Goal: Communication & Community: Answer question/provide support

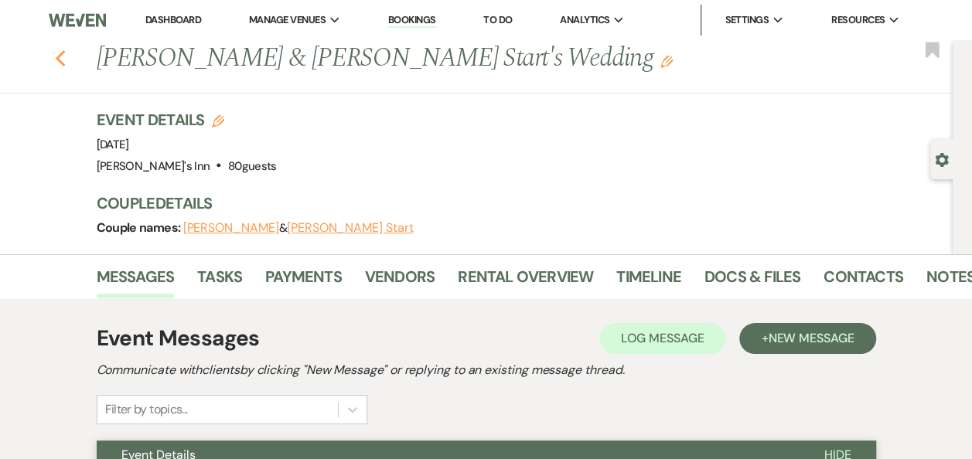
drag, startPoint x: 51, startPoint y: 56, endPoint x: 69, endPoint y: 56, distance: 17.8
click at [57, 56] on div "Previous [PERSON_NAME] & [PERSON_NAME] Start's Wedding Edit Bookmark" at bounding box center [472, 66] width 960 height 53
click at [66, 58] on icon "Previous" at bounding box center [61, 58] width 12 height 19
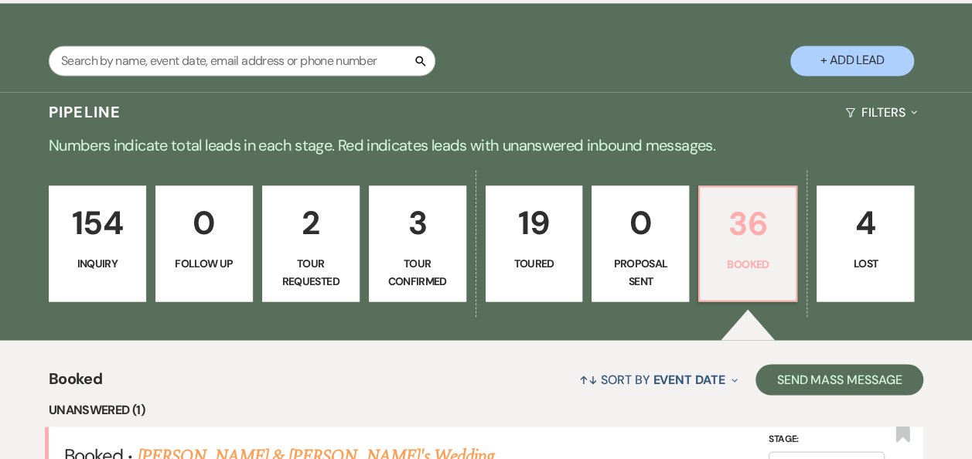
drag, startPoint x: 767, startPoint y: 235, endPoint x: 479, endPoint y: 322, distance: 300.4
click at [767, 235] on p "36" at bounding box center [747, 224] width 77 height 52
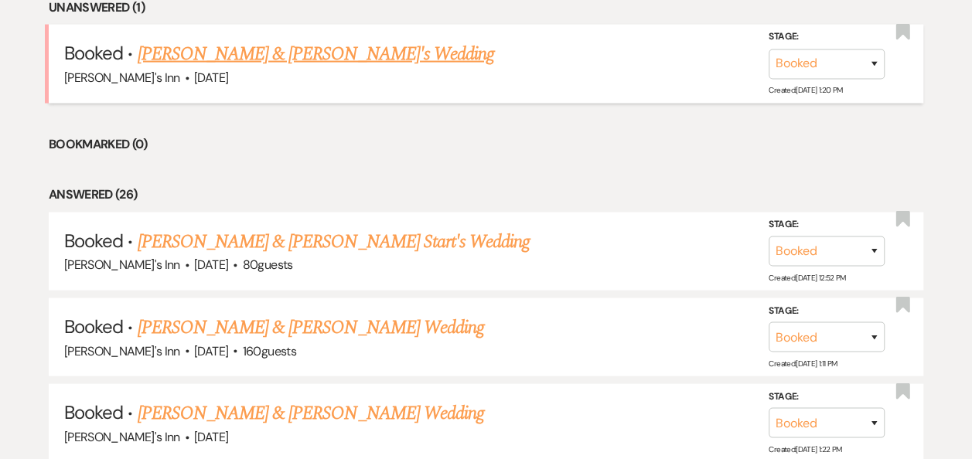
click at [244, 43] on link "[PERSON_NAME] & [PERSON_NAME]'s Wedding" at bounding box center [315, 54] width 357 height 28
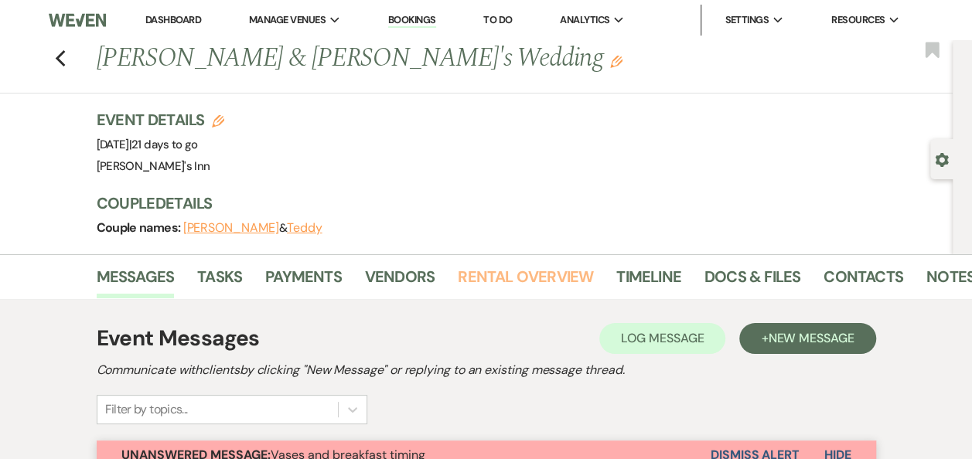
drag, startPoint x: 458, startPoint y: 297, endPoint x: 458, endPoint y: 310, distance: 13.1
click at [458, 298] on div "Messages Tasks Payments Vendors Rental Overview Timeline Docs & Files Contacts …" at bounding box center [486, 276] width 972 height 45
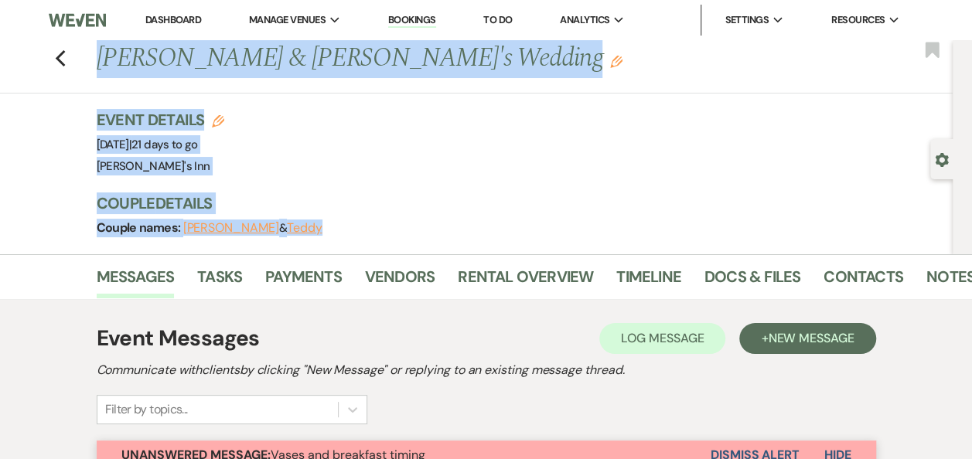
drag, startPoint x: 972, startPoint y: 41, endPoint x: 986, endPoint y: 45, distance: 14.4
click at [508, 203] on h3 "Couple Details" at bounding box center [517, 204] width 841 height 22
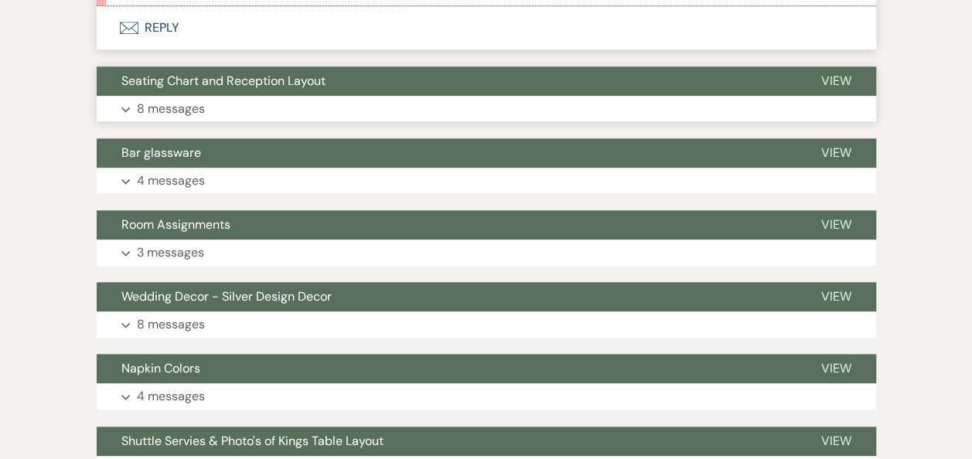
scroll to position [402, 0]
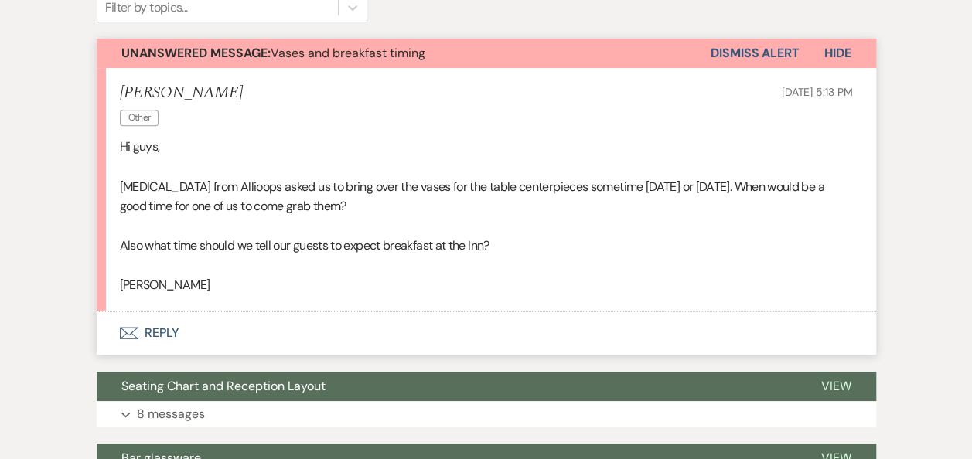
click at [159, 338] on button "Envelope Reply" at bounding box center [486, 333] width 779 height 43
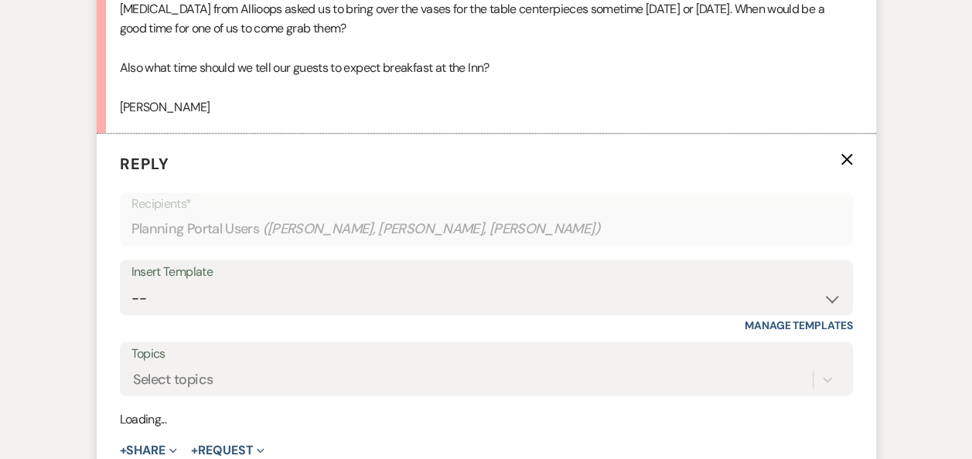
scroll to position [642, 0]
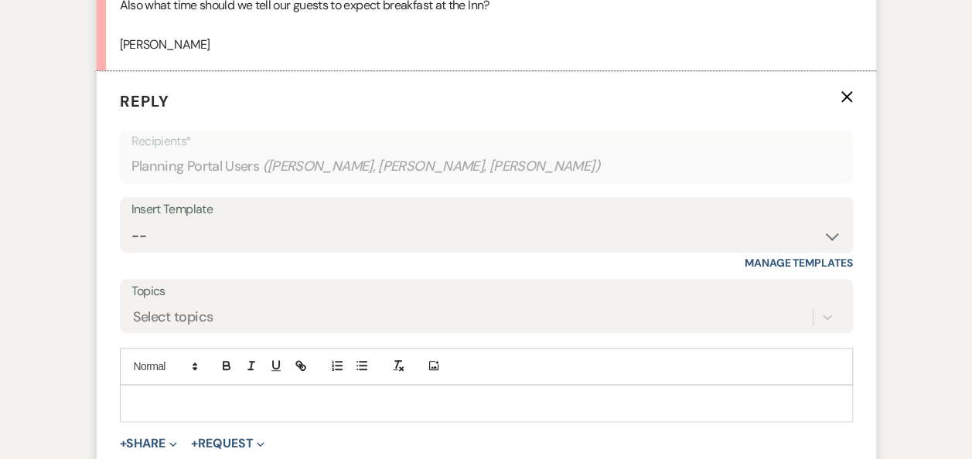
click at [201, 397] on p at bounding box center [486, 403] width 708 height 17
click at [262, 399] on p "[DATE] works for us!" at bounding box center [486, 403] width 708 height 17
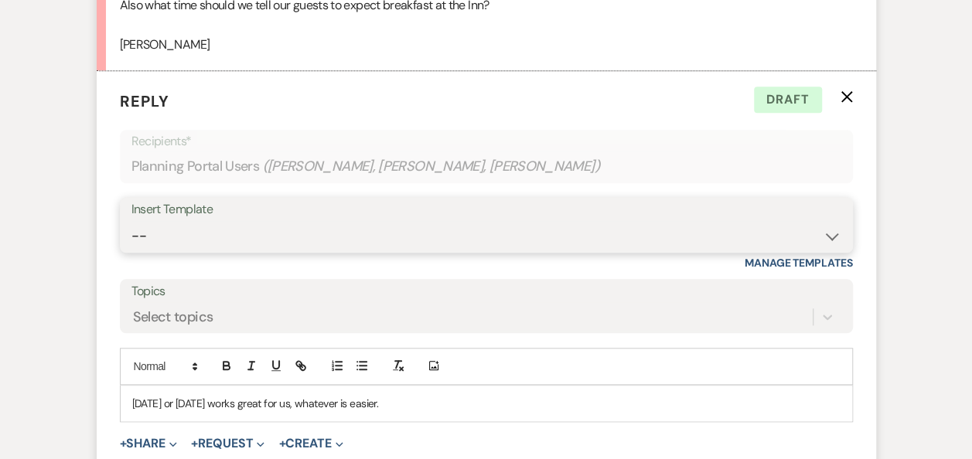
click at [252, 227] on select "-- Weven Planning Portal Introduction (Booked Events) Initial Inquiry Response …" at bounding box center [486, 236] width 710 height 30
click at [0, 268] on html "Dashboard Manage Venues Expand [PERSON_NAME]'s Inn Bookings To Do Analytics Exp…" at bounding box center [486, 438] width 972 height 2160
click at [444, 391] on div "[DATE] or [DATE] works great for us, whatever is easier." at bounding box center [486, 404] width 731 height 36
click at [449, 387] on div "[DATE] or [DATE] works great for us, whatever is easier." at bounding box center [486, 404] width 731 height 36
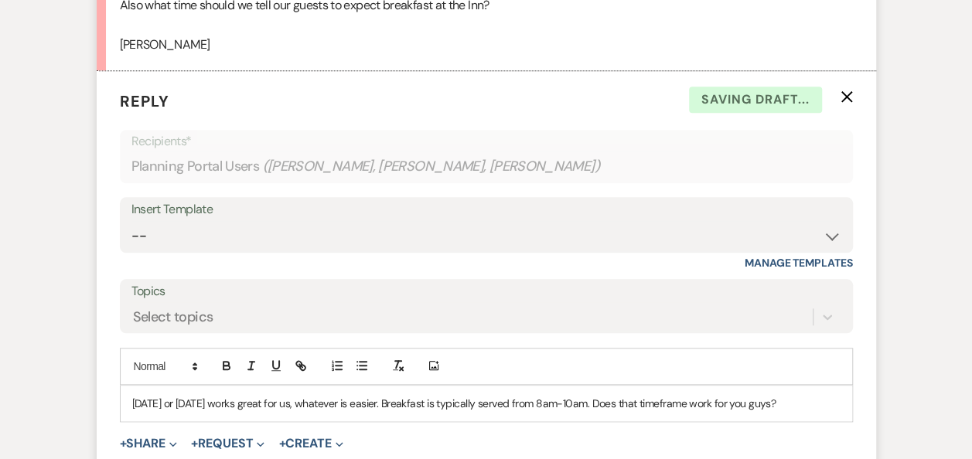
scroll to position [1045, 0]
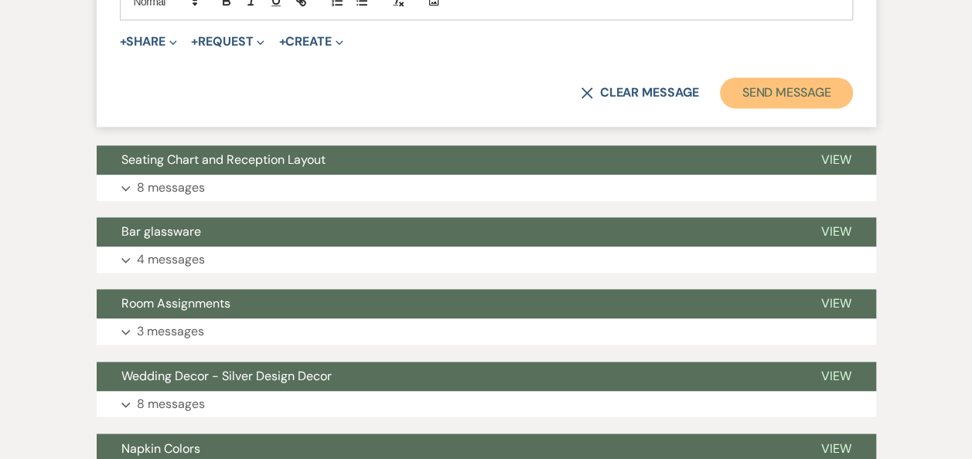
click at [798, 99] on button "Send Message" at bounding box center [786, 92] width 132 height 31
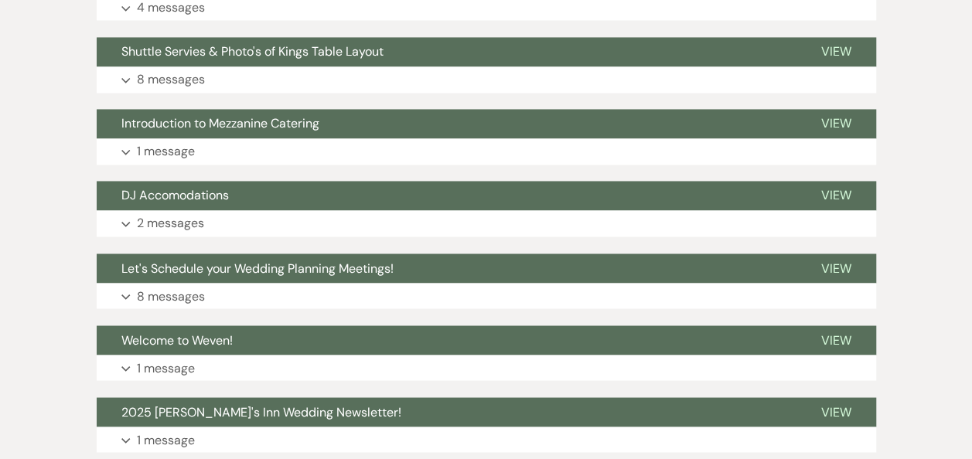
scroll to position [0, 0]
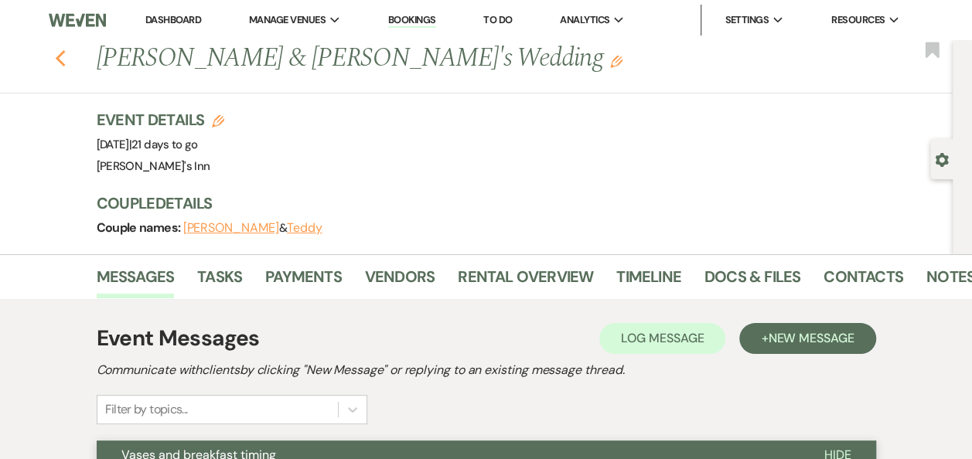
click at [66, 49] on icon "Previous" at bounding box center [61, 58] width 12 height 19
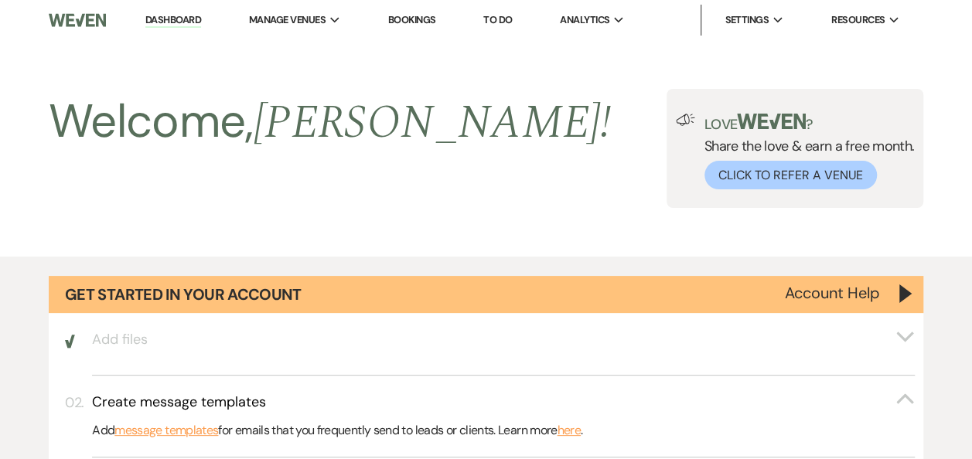
scroll to position [1580, 0]
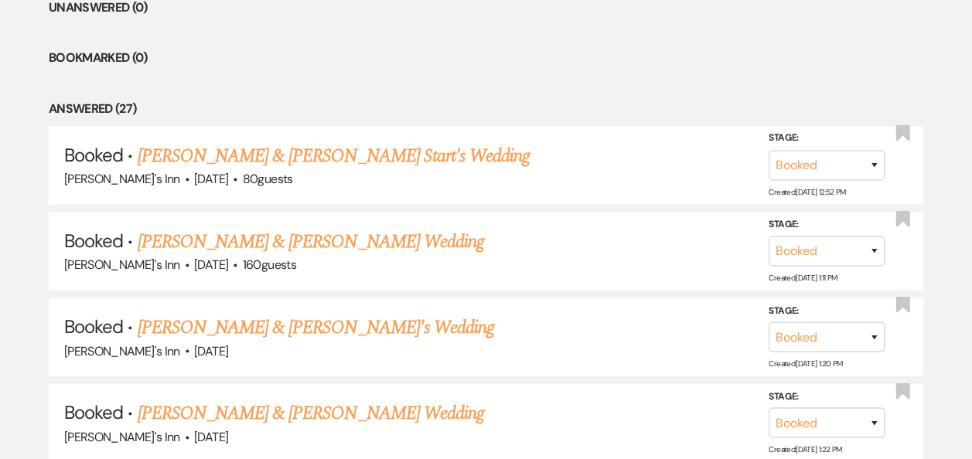
click at [295, 60] on li "Bookmarked (0)" at bounding box center [486, 58] width 874 height 20
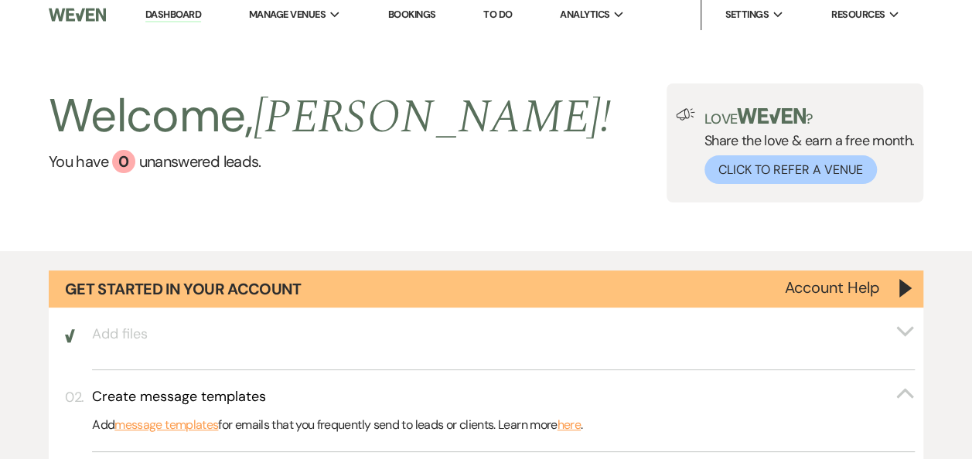
scroll to position [0, 0]
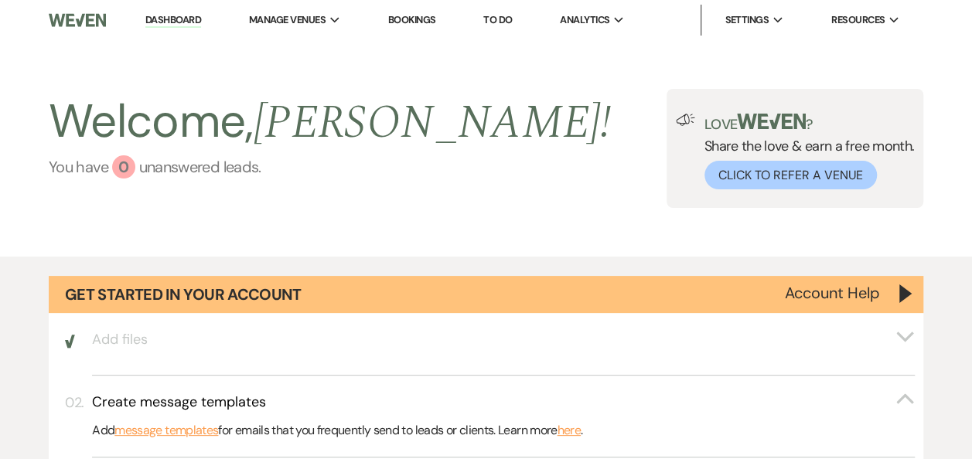
drag, startPoint x: 125, startPoint y: 182, endPoint x: 125, endPoint y: 170, distance: 12.4
click at [125, 182] on div "Welcome, [PERSON_NAME] ! You have 0 unanswered lead s ." at bounding box center [330, 148] width 562 height 119
drag, startPoint x: 125, startPoint y: 169, endPoint x: 187, endPoint y: 51, distance: 132.8
click at [125, 168] on div "0" at bounding box center [123, 166] width 23 height 23
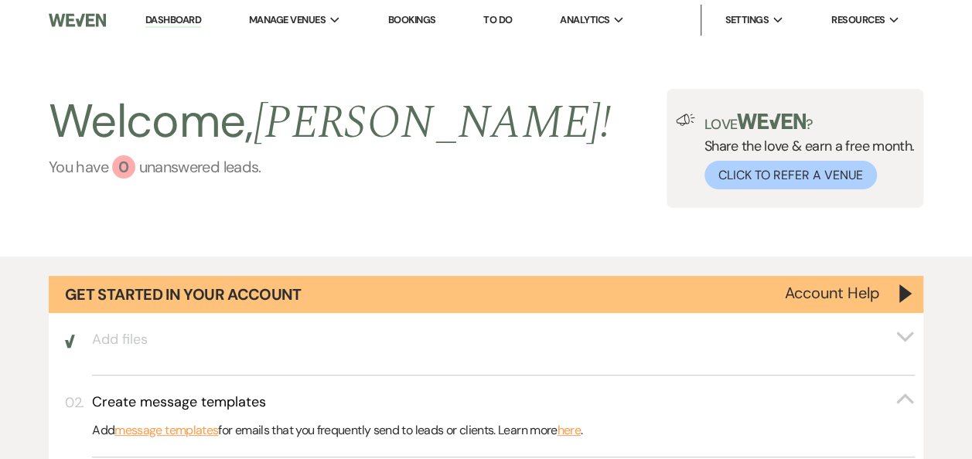
click at [175, 167] on link "You have 0 unanswered lead s ." at bounding box center [330, 166] width 562 height 23
click at [390, 13] on link "Bookings" at bounding box center [412, 19] width 48 height 13
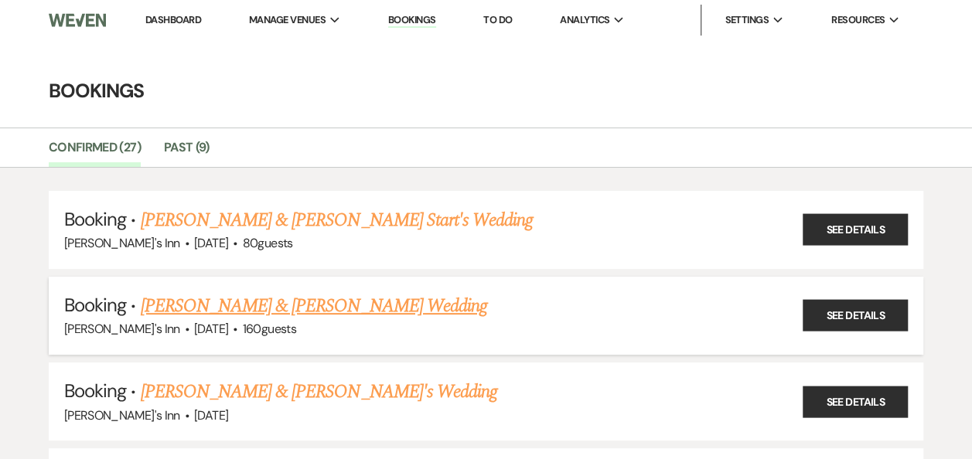
click at [329, 314] on link "[PERSON_NAME] & [PERSON_NAME] Wedding" at bounding box center [314, 306] width 346 height 28
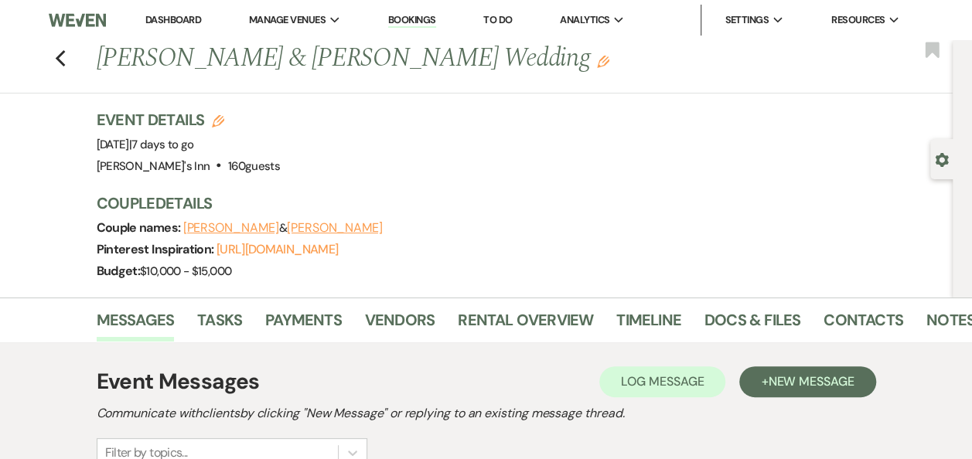
scroll to position [402, 0]
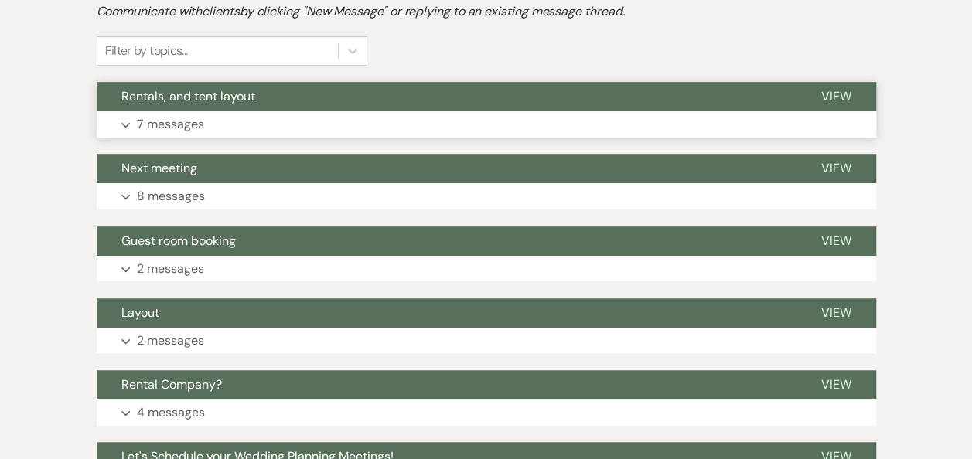
click at [220, 114] on button "Expand 7 messages" at bounding box center [486, 124] width 779 height 26
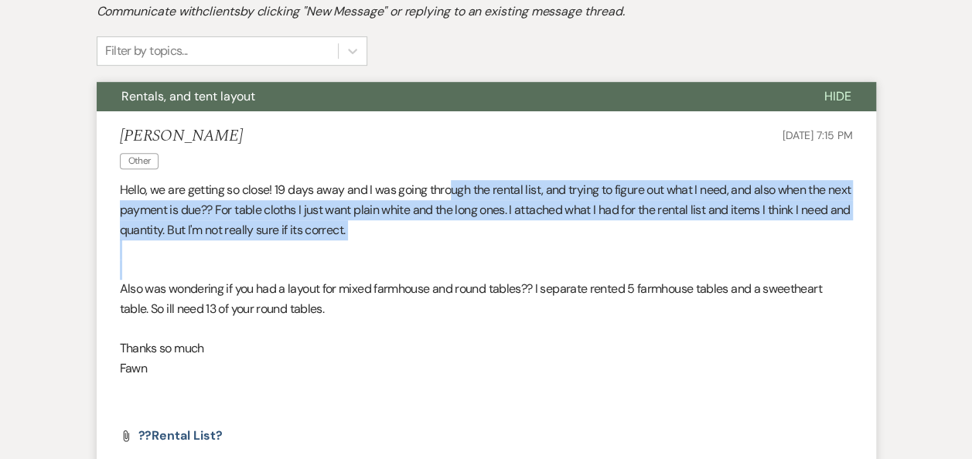
drag, startPoint x: 450, startPoint y: 176, endPoint x: 519, endPoint y: 283, distance: 127.6
click at [519, 283] on li "[PERSON_NAME] Other [DATE] 7:15 PM Hello, we are getting so close! 19 days away…" at bounding box center [486, 291] width 779 height 360
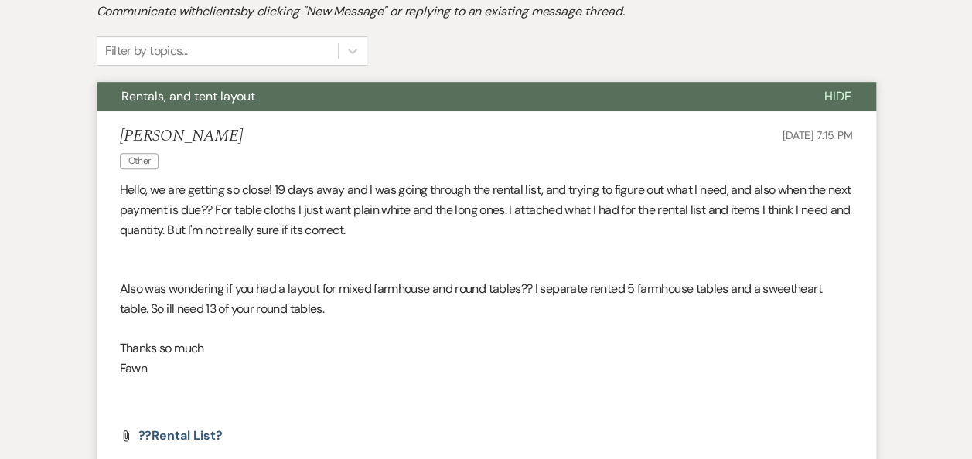
drag, startPoint x: 519, startPoint y: 283, endPoint x: 465, endPoint y: 329, distance: 70.8
click at [465, 329] on p at bounding box center [486, 329] width 733 height 20
click at [341, 343] on p "Thanks so much" at bounding box center [486, 349] width 733 height 20
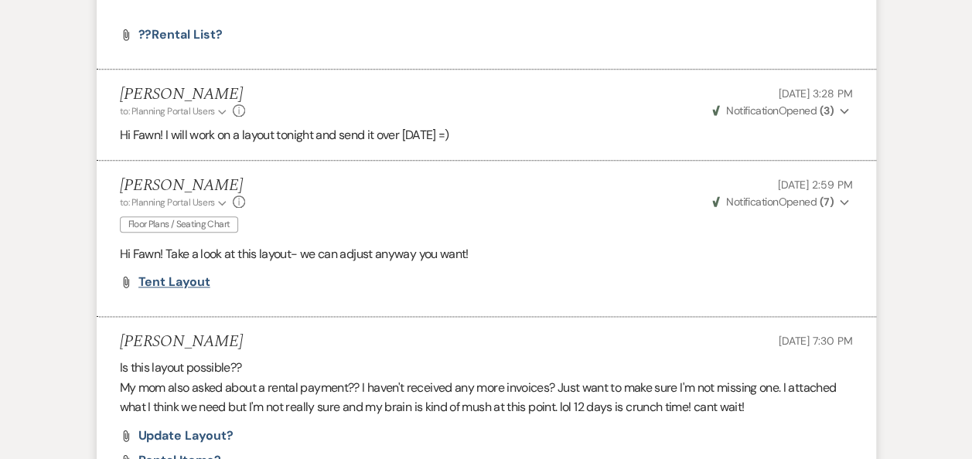
click at [205, 278] on span "tent layout" at bounding box center [174, 282] width 72 height 16
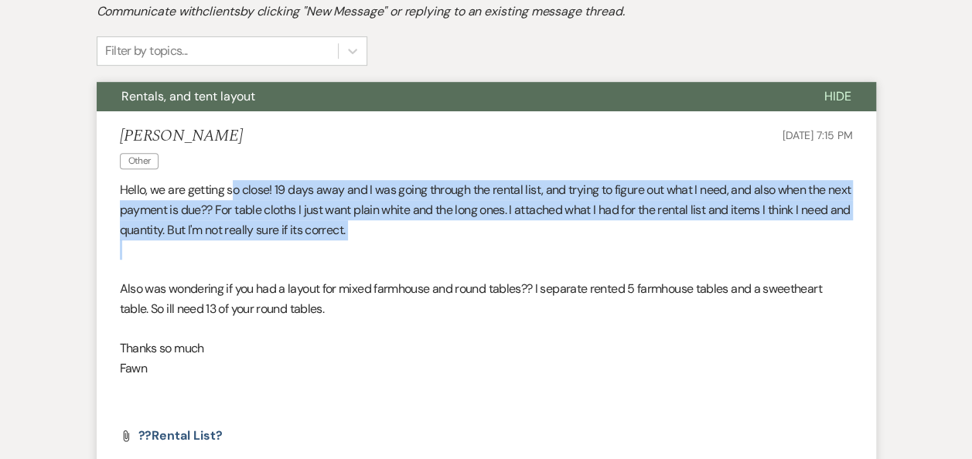
drag, startPoint x: 235, startPoint y: 183, endPoint x: 442, endPoint y: 254, distance: 219.1
click at [442, 254] on div "Hello, we are getting so close! 19 days away and I was going through the rental…" at bounding box center [486, 298] width 733 height 237
drag, startPoint x: 442, startPoint y: 254, endPoint x: 491, endPoint y: 216, distance: 62.2
click at [491, 216] on p "Hello, we are getting so close! 19 days away and I was going through the rental…" at bounding box center [486, 210] width 733 height 60
click at [542, 199] on p "Hello, we are getting so close! 19 days away and I was going through the rental…" at bounding box center [486, 210] width 733 height 60
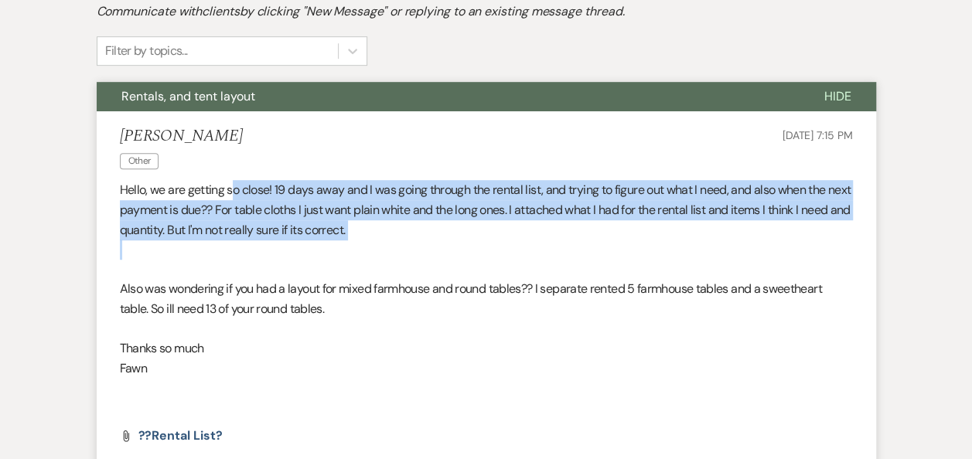
click at [631, 246] on p at bounding box center [486, 250] width 733 height 20
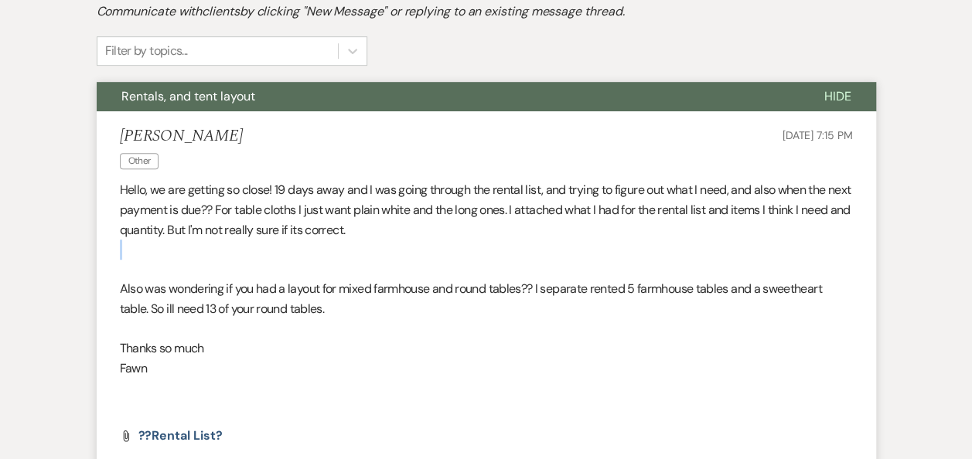
drag, startPoint x: 549, startPoint y: 242, endPoint x: 453, endPoint y: 232, distance: 96.4
click at [453, 232] on div "Hello, we are getting so close! 19 days away and I was going through the rental…" at bounding box center [486, 298] width 733 height 237
click at [453, 232] on p "Hello, we are getting so close! 19 days away and I was going through the rental…" at bounding box center [486, 210] width 733 height 60
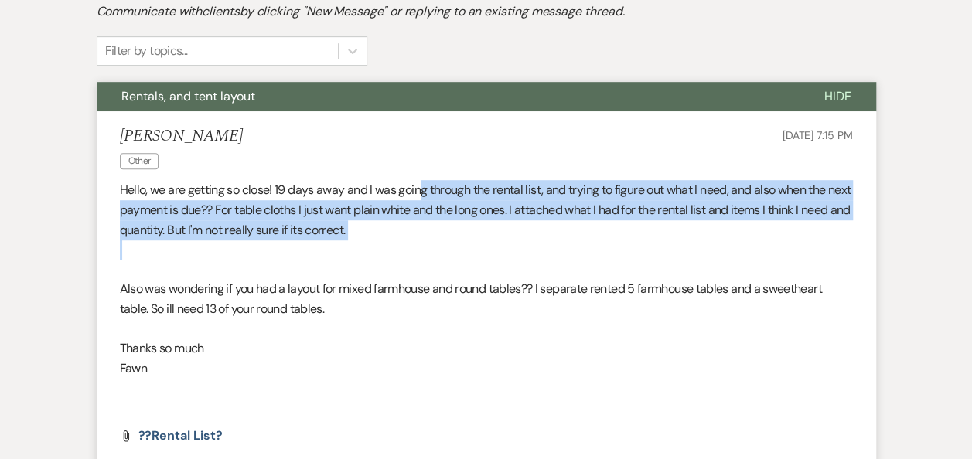
drag, startPoint x: 419, startPoint y: 174, endPoint x: 477, endPoint y: 252, distance: 97.3
click at [477, 252] on li "[PERSON_NAME] Other [DATE] 7:15 PM Hello, we are getting so close! 19 days away…" at bounding box center [486, 291] width 779 height 360
drag, startPoint x: 477, startPoint y: 252, endPoint x: 428, endPoint y: 243, distance: 49.6
click at [428, 243] on p at bounding box center [486, 250] width 733 height 20
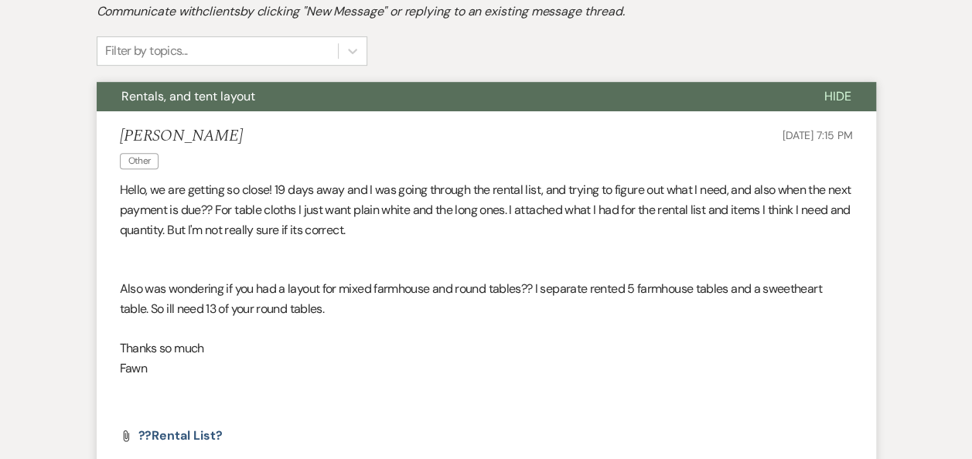
click at [419, 234] on p "Hello, we are getting so close! 19 days away and I was going through the rental…" at bounding box center [486, 210] width 733 height 60
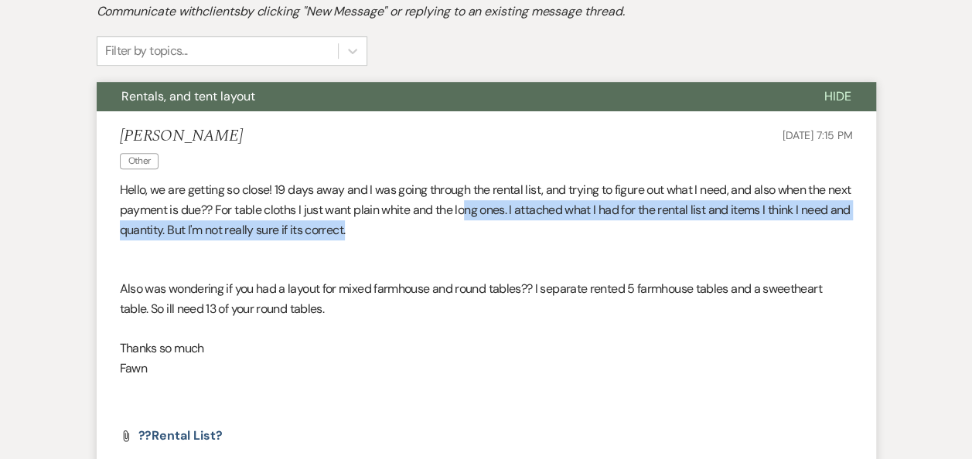
drag, startPoint x: 489, startPoint y: 210, endPoint x: 422, endPoint y: 237, distance: 72.1
click at [422, 237] on p "Hello, we are getting so close! 19 days away and I was going through the rental…" at bounding box center [486, 210] width 733 height 60
click at [408, 223] on p "Hello, we are getting so close! 19 days away and I was going through the rental…" at bounding box center [486, 210] width 733 height 60
drag, startPoint x: 371, startPoint y: 200, endPoint x: 440, endPoint y: 234, distance: 76.8
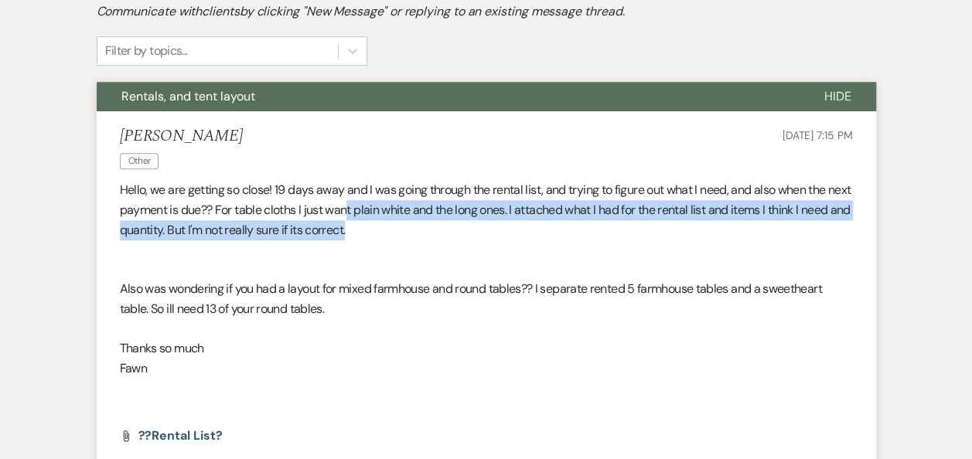
click at [440, 234] on p "Hello, we are getting so close! 19 days away and I was going through the rental…" at bounding box center [486, 210] width 733 height 60
click at [380, 209] on p "Hello, we are getting so close! 19 days away and I was going through the rental…" at bounding box center [486, 210] width 733 height 60
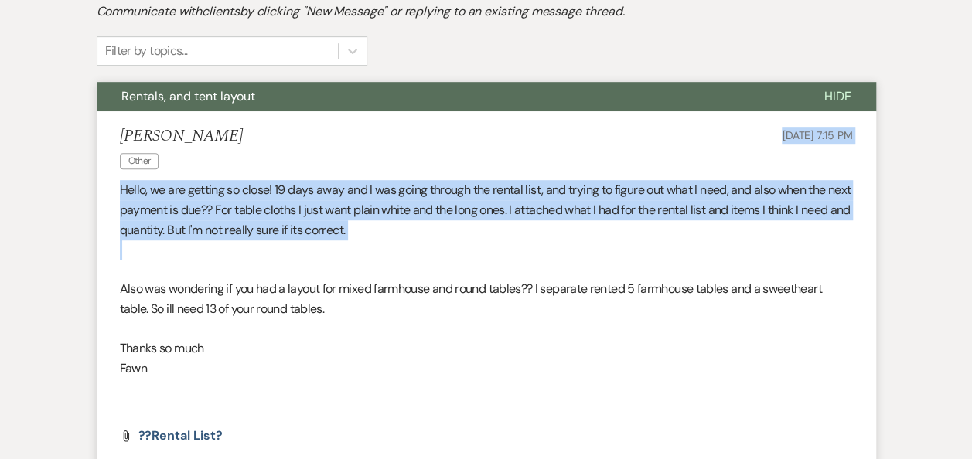
drag, startPoint x: 427, startPoint y: 189, endPoint x: 457, endPoint y: 244, distance: 62.6
click at [457, 244] on li "[PERSON_NAME] Other [DATE] 7:15 PM Hello, we are getting so close! 19 days away…" at bounding box center [486, 291] width 779 height 360
drag, startPoint x: 457, startPoint y: 244, endPoint x: 439, endPoint y: 255, distance: 20.8
click at [445, 254] on p at bounding box center [486, 250] width 733 height 20
click at [345, 225] on p "Hello, we are getting so close! 19 days away and I was going through the rental…" at bounding box center [486, 210] width 733 height 60
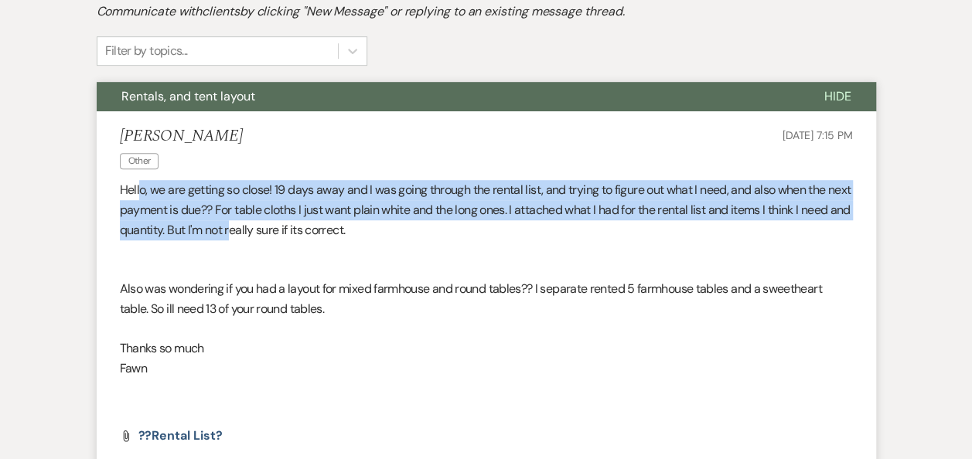
drag, startPoint x: 138, startPoint y: 181, endPoint x: 285, endPoint y: 237, distance: 158.1
click at [285, 237] on p "Hello, we are getting so close! 19 days away and I was going through the rental…" at bounding box center [486, 210] width 733 height 60
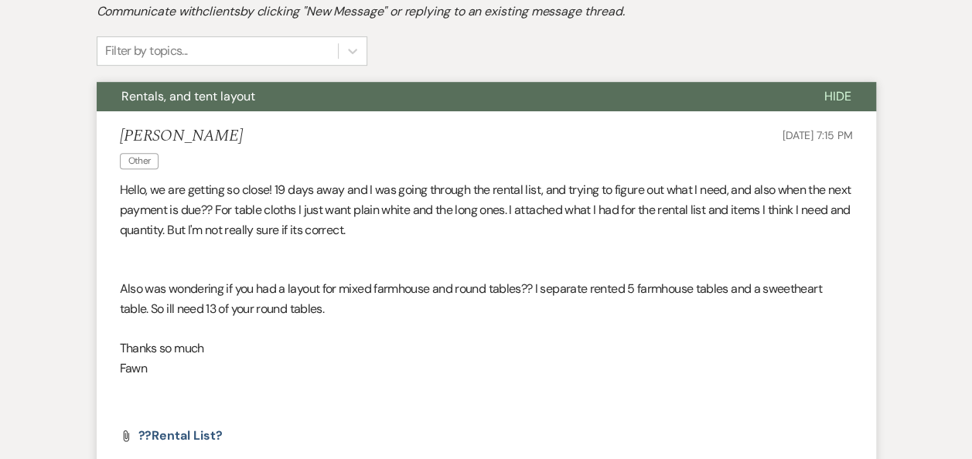
drag, startPoint x: 285, startPoint y: 237, endPoint x: 341, endPoint y: 254, distance: 58.0
click at [341, 254] on p at bounding box center [486, 250] width 733 height 20
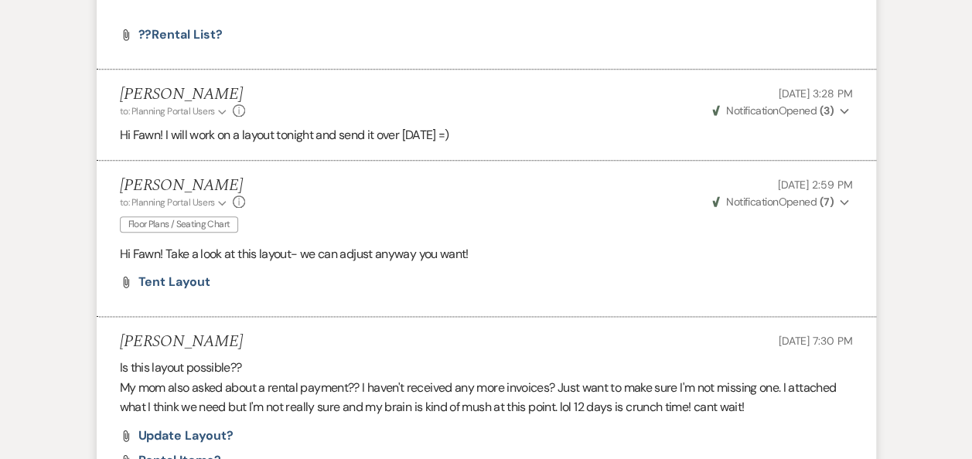
scroll to position [1205, 0]
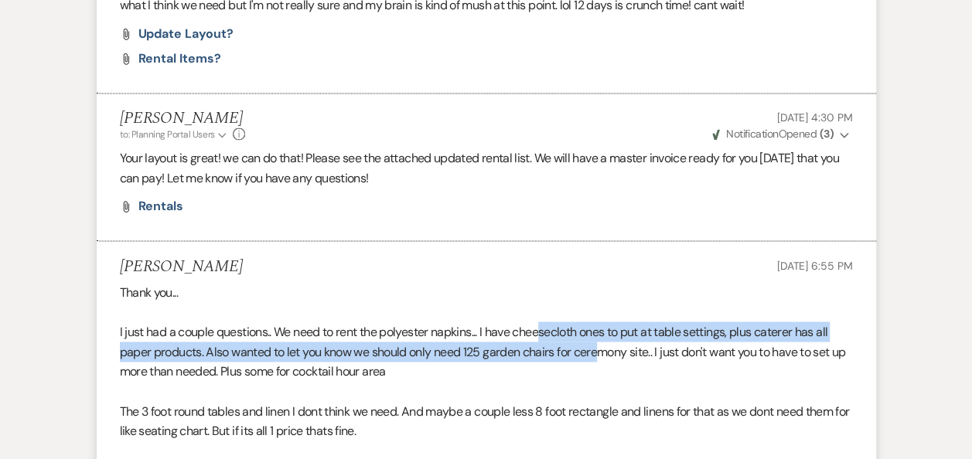
drag, startPoint x: 541, startPoint y: 328, endPoint x: 602, endPoint y: 345, distance: 62.7
click at [602, 345] on p "I just had a couple questions.. We need to rent the polyester napkins... I have…" at bounding box center [486, 352] width 733 height 60
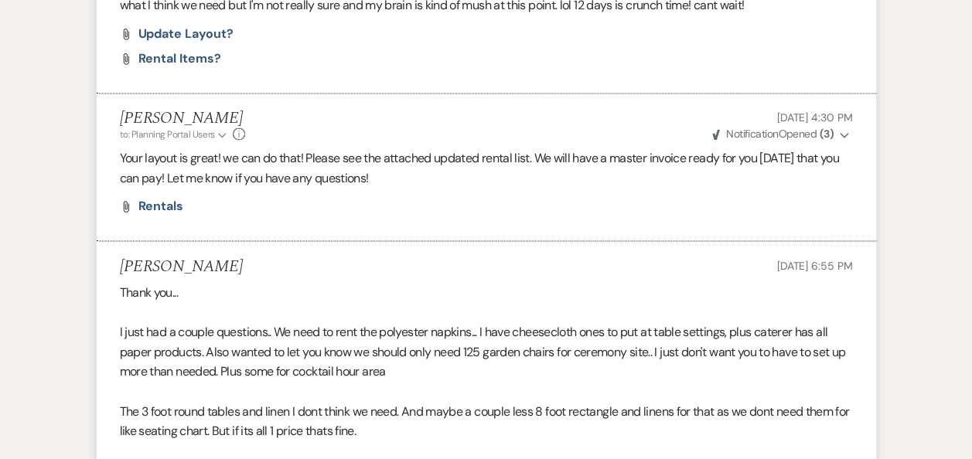
drag, startPoint x: 602, startPoint y: 345, endPoint x: 445, endPoint y: 399, distance: 166.0
click at [445, 401] on p "The 3 foot round tables and linen I dont think we need. And maybe a couple less…" at bounding box center [486, 420] width 733 height 39
drag, startPoint x: 445, startPoint y: 399, endPoint x: 243, endPoint y: 304, distance: 223.1
click at [243, 304] on p at bounding box center [486, 312] width 733 height 20
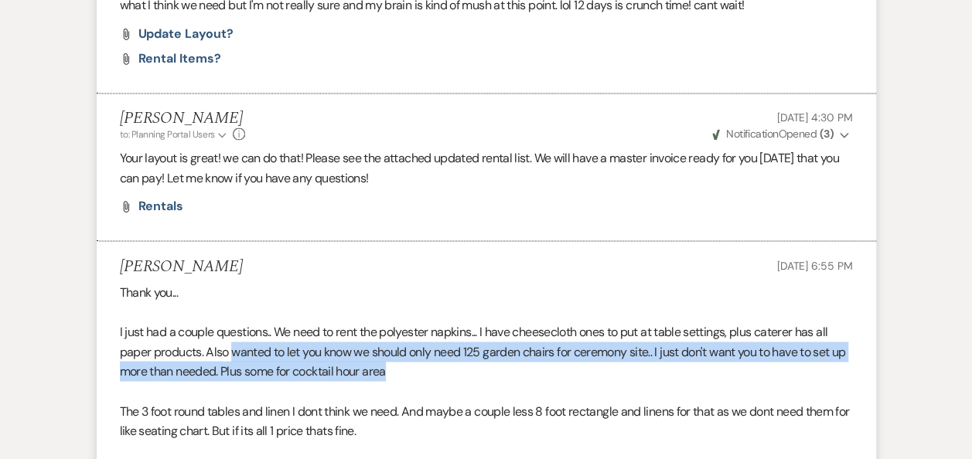
drag, startPoint x: 280, startPoint y: 373, endPoint x: 448, endPoint y: 366, distance: 167.9
click at [448, 366] on p "I just had a couple questions.. We need to rent the polyester napkins... I have…" at bounding box center [486, 352] width 733 height 60
drag, startPoint x: 448, startPoint y: 366, endPoint x: 492, endPoint y: 377, distance: 45.6
click at [492, 377] on p "I just had a couple questions.. We need to rent the polyester napkins... I have…" at bounding box center [486, 352] width 733 height 60
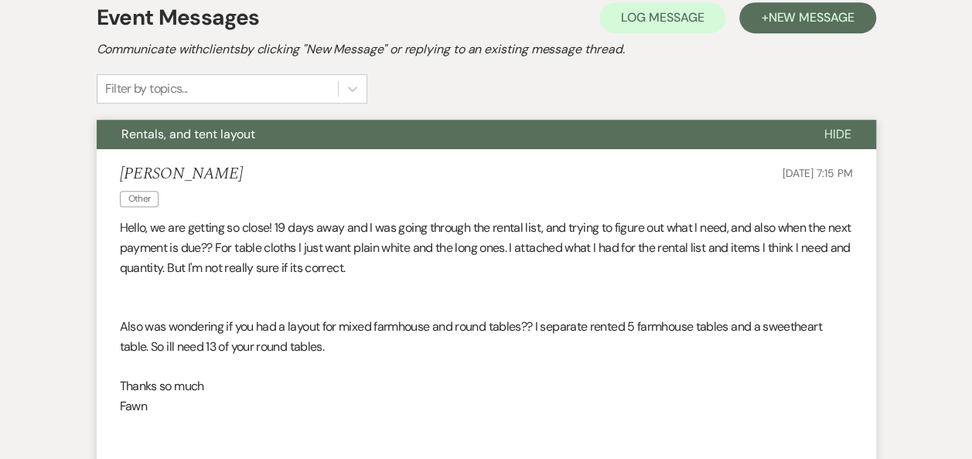
scroll to position [0, 0]
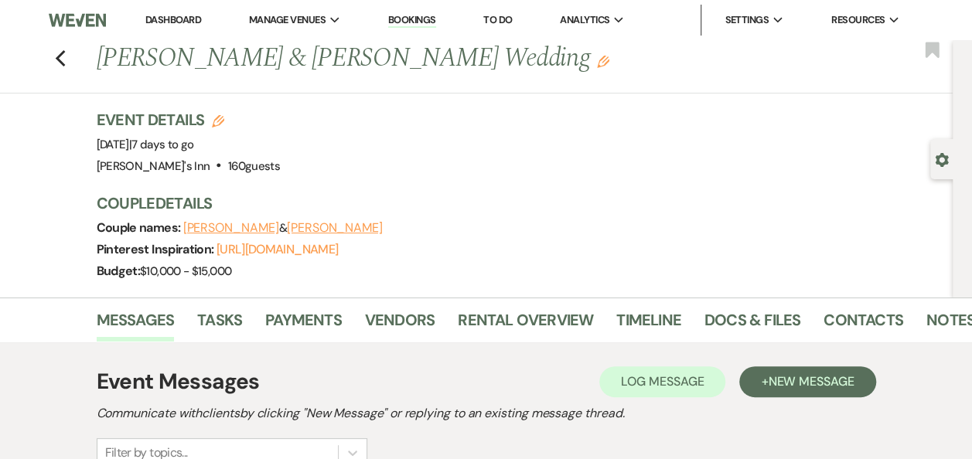
click at [59, 60] on div "Previous [PERSON_NAME] & [PERSON_NAME] Wedding Edit Bookmark" at bounding box center [472, 66] width 960 height 53
click at [66, 57] on icon "Previous" at bounding box center [61, 58] width 12 height 19
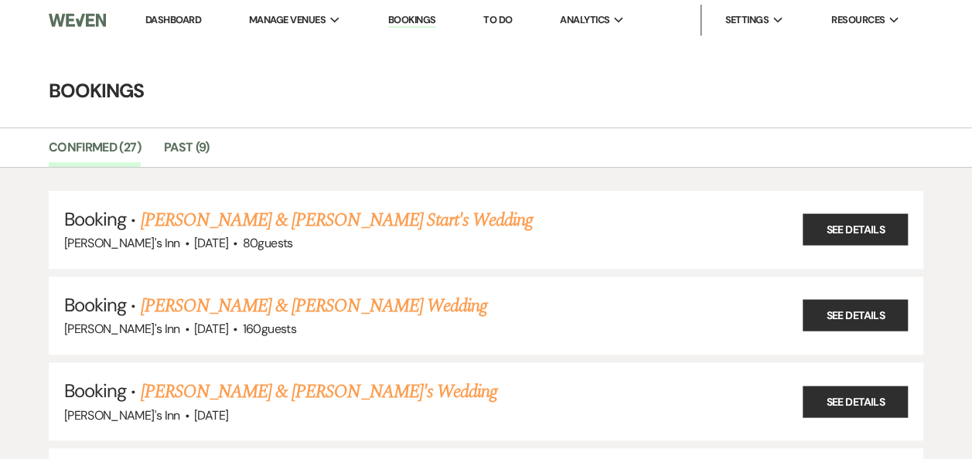
click at [162, 148] on li "Confirmed (27)" at bounding box center [106, 151] width 115 height 32
click at [108, 139] on link "Confirmed (27)" at bounding box center [95, 152] width 92 height 29
drag, startPoint x: 189, startPoint y: 135, endPoint x: 159, endPoint y: 147, distance: 31.6
click at [189, 136] on li "Past (9)" at bounding box center [198, 151] width 69 height 32
drag, startPoint x: 150, startPoint y: 153, endPoint x: 173, endPoint y: 147, distance: 24.0
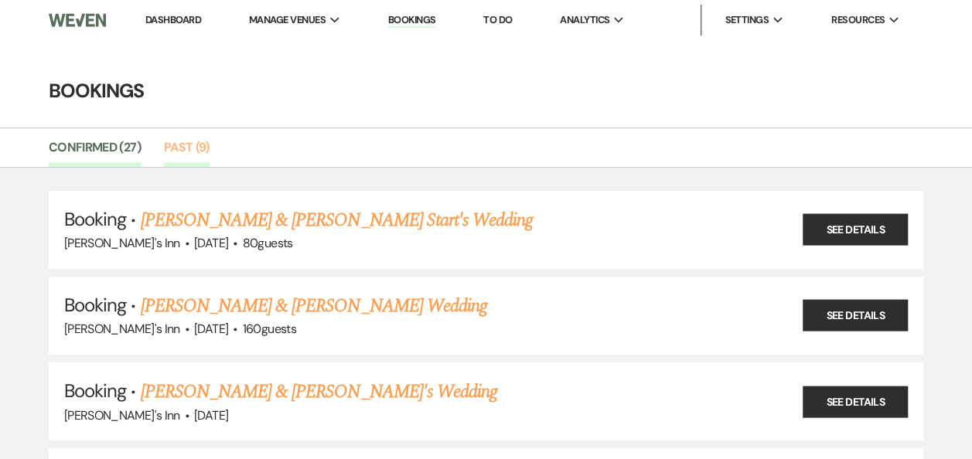
click at [169, 148] on ul "Confirmed (27) Past (9)" at bounding box center [486, 151] width 972 height 32
drag, startPoint x: 173, startPoint y: 147, endPoint x: 196, endPoint y: 141, distance: 23.8
click at [198, 141] on link "Past (9)" at bounding box center [187, 152] width 46 height 29
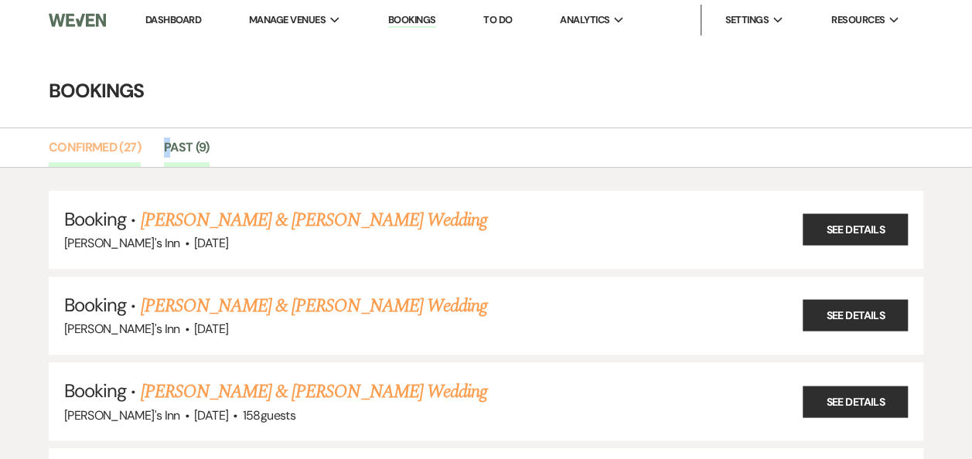
click at [85, 150] on link "Confirmed (27)" at bounding box center [95, 152] width 92 height 29
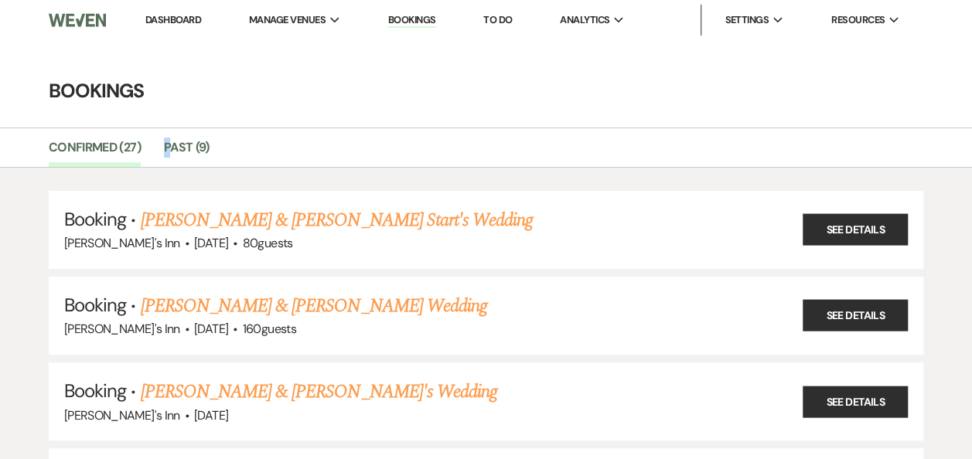
click at [162, 17] on link "Dashboard" at bounding box center [173, 19] width 56 height 13
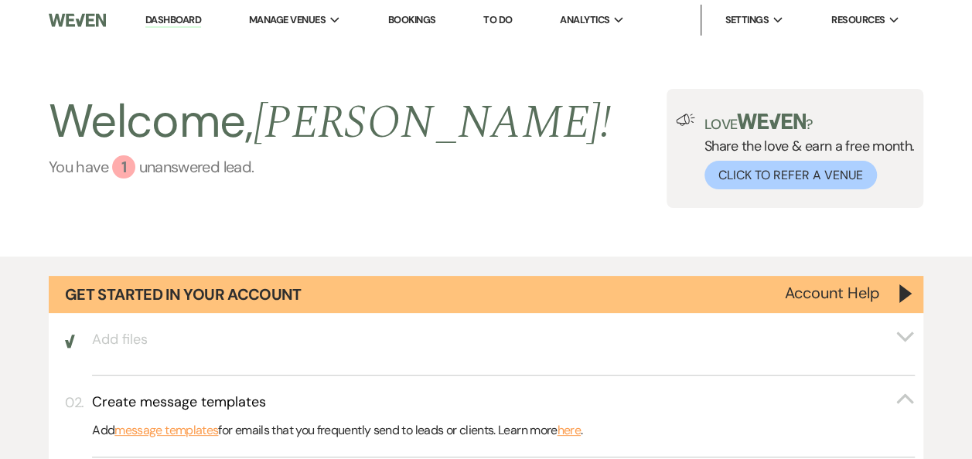
click at [122, 172] on div "1" at bounding box center [123, 166] width 23 height 23
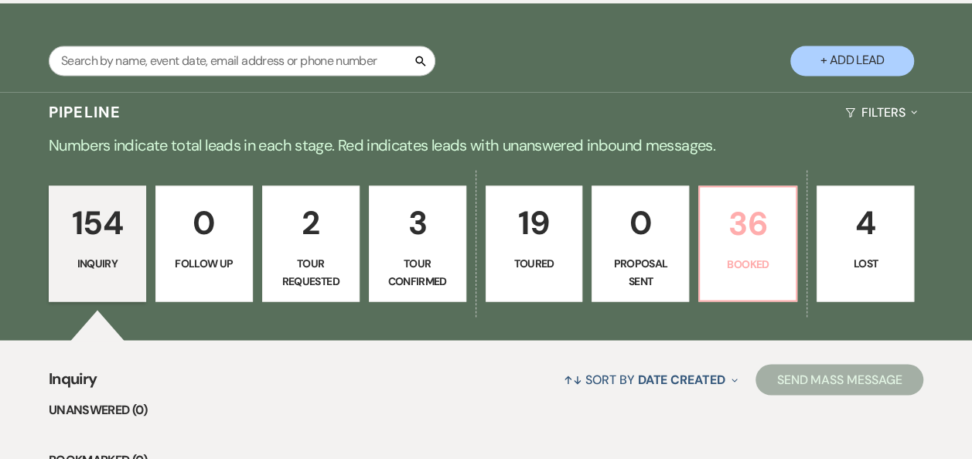
click at [759, 192] on link "36 Booked" at bounding box center [747, 244] width 99 height 116
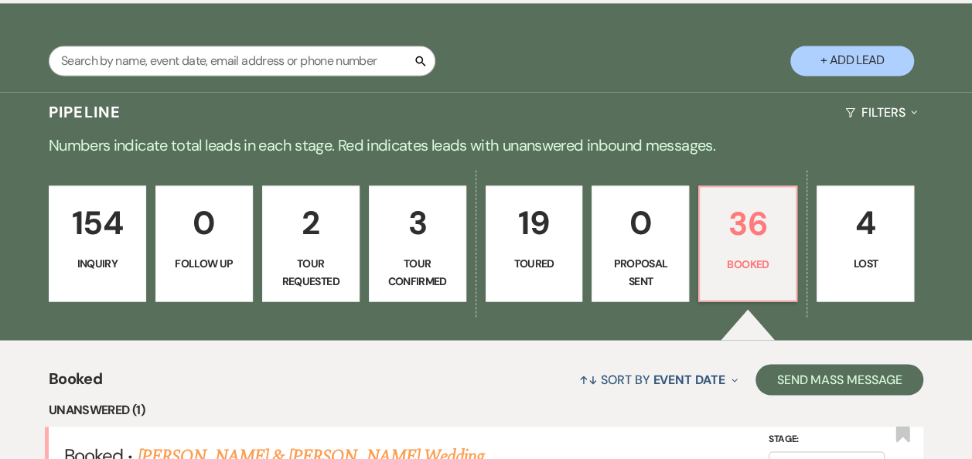
scroll to position [1580, 0]
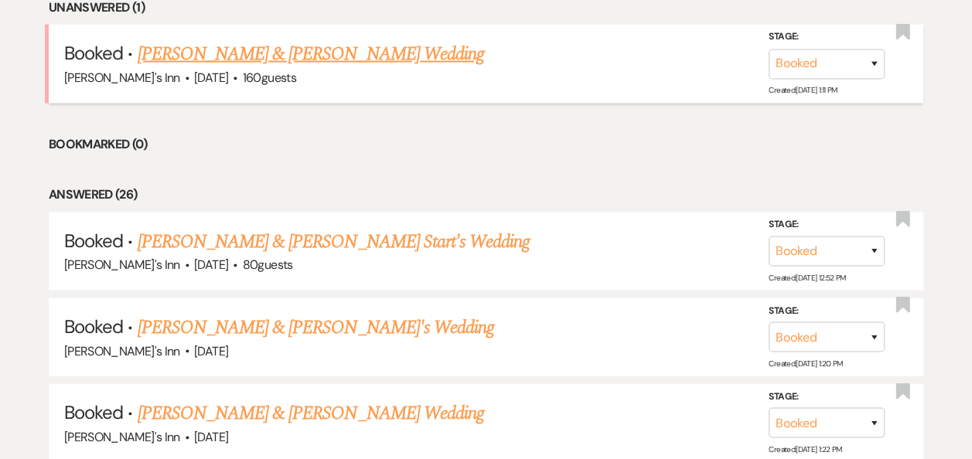
click at [300, 40] on link "[PERSON_NAME] & [PERSON_NAME] Wedding" at bounding box center [310, 54] width 346 height 28
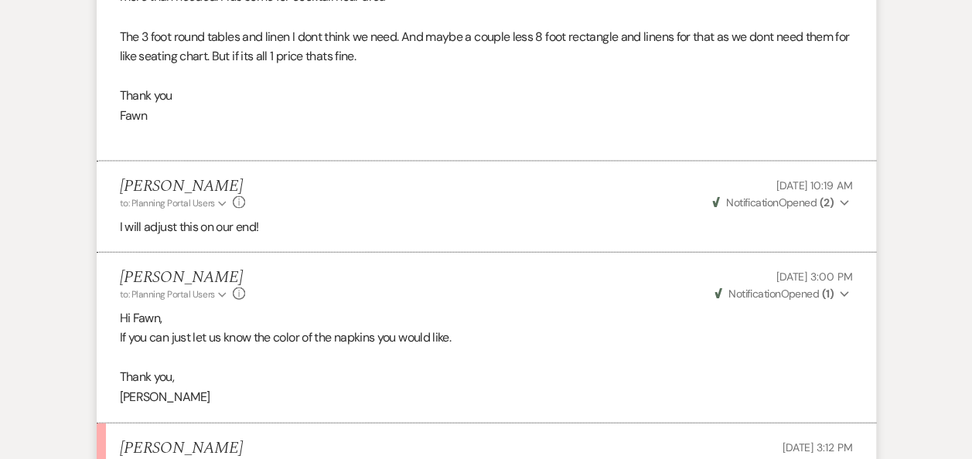
scroll to position [1981, 0]
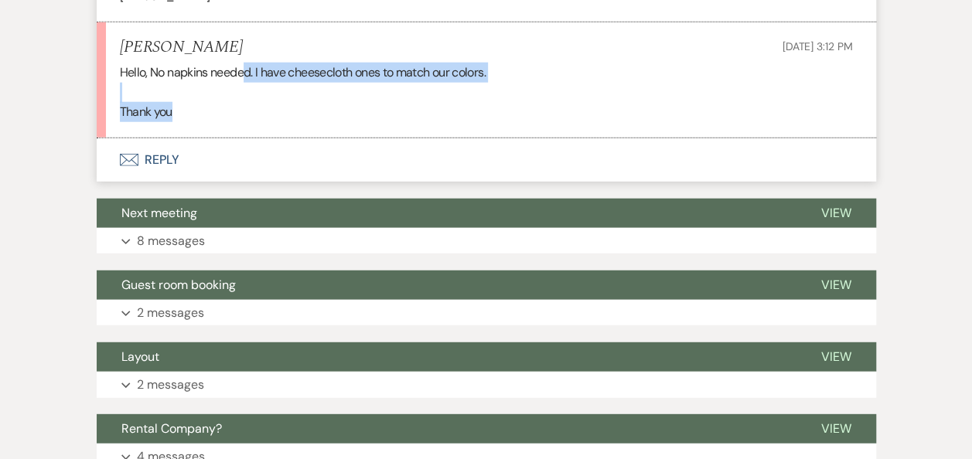
drag, startPoint x: 241, startPoint y: 57, endPoint x: 385, endPoint y: 111, distance: 153.4
click at [385, 111] on li "[PERSON_NAME] [DATE] 3:12 PM Hello, No napkins needed. I have cheesecloth ones …" at bounding box center [486, 80] width 779 height 117
drag, startPoint x: 385, startPoint y: 111, endPoint x: 297, endPoint y: 93, distance: 89.9
click at [297, 93] on p at bounding box center [486, 93] width 733 height 20
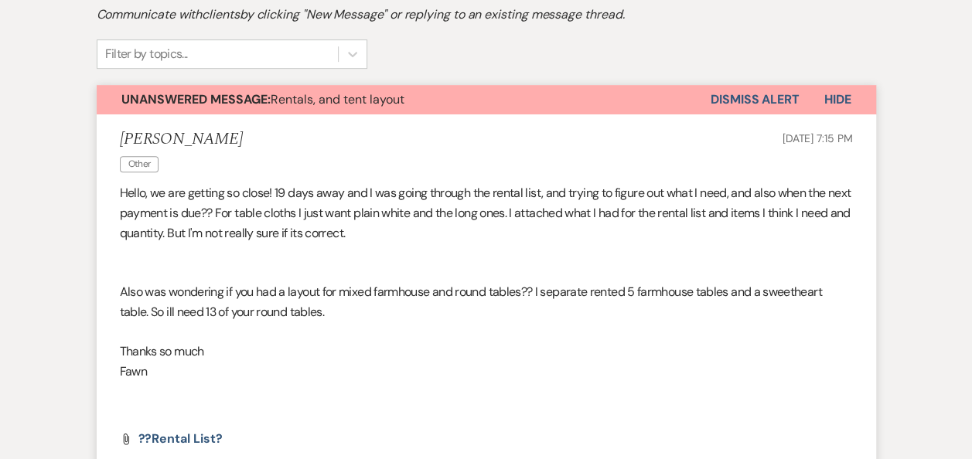
scroll to position [0, 0]
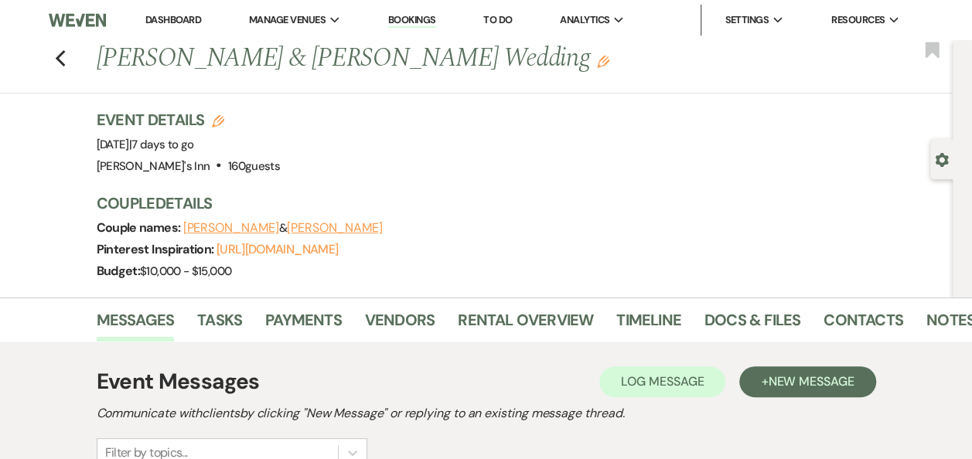
drag, startPoint x: 57, startPoint y: 105, endPoint x: 82, endPoint y: 131, distance: 35.5
click at [78, 126] on div "Previous [PERSON_NAME] & [PERSON_NAME] Wedding Edit Bookmark Gear Settings Even…" at bounding box center [476, 168] width 953 height 257
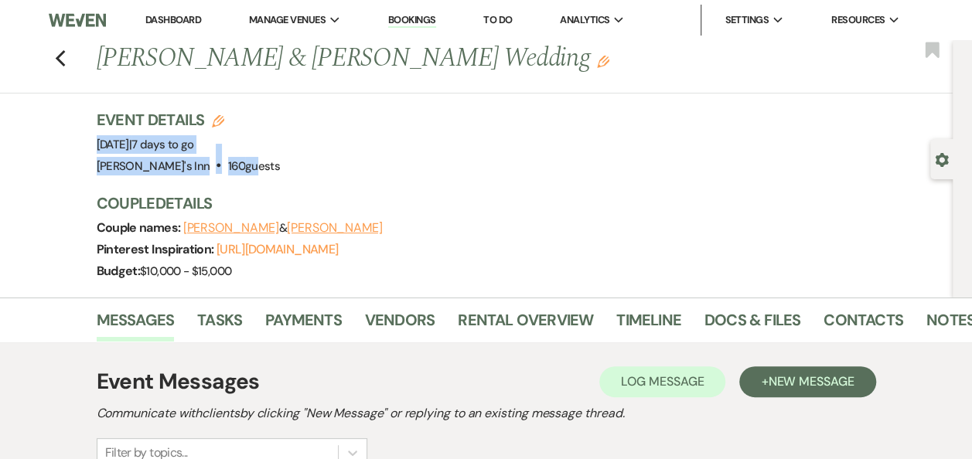
drag, startPoint x: 129, startPoint y: 131, endPoint x: 220, endPoint y: 165, distance: 96.6
click at [220, 165] on div "Previous [PERSON_NAME] & [PERSON_NAME] Wedding Edit Bookmark Gear Settings Even…" at bounding box center [476, 168] width 953 height 257
drag, startPoint x: 220, startPoint y: 165, endPoint x: 272, endPoint y: 161, distance: 52.8
click at [277, 153] on div "Event Date: [DATE] | 7 days to go" at bounding box center [188, 145] width 183 height 22
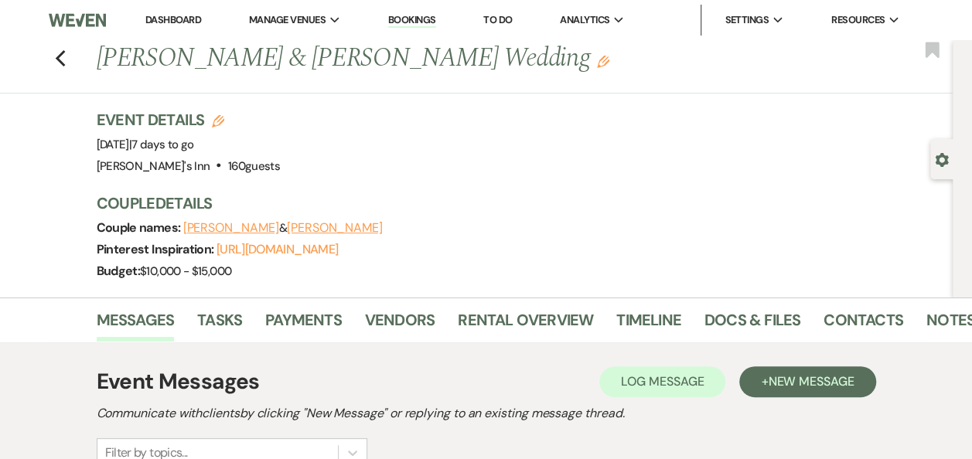
click at [264, 167] on div "Venue: [PERSON_NAME][GEOGRAPHIC_DATA] . 160 guests Venue Address: [STREET_ADDRE…" at bounding box center [188, 166] width 183 height 22
click at [49, 37] on link at bounding box center [77, 20] width 57 height 40
